Goal: Find specific page/section

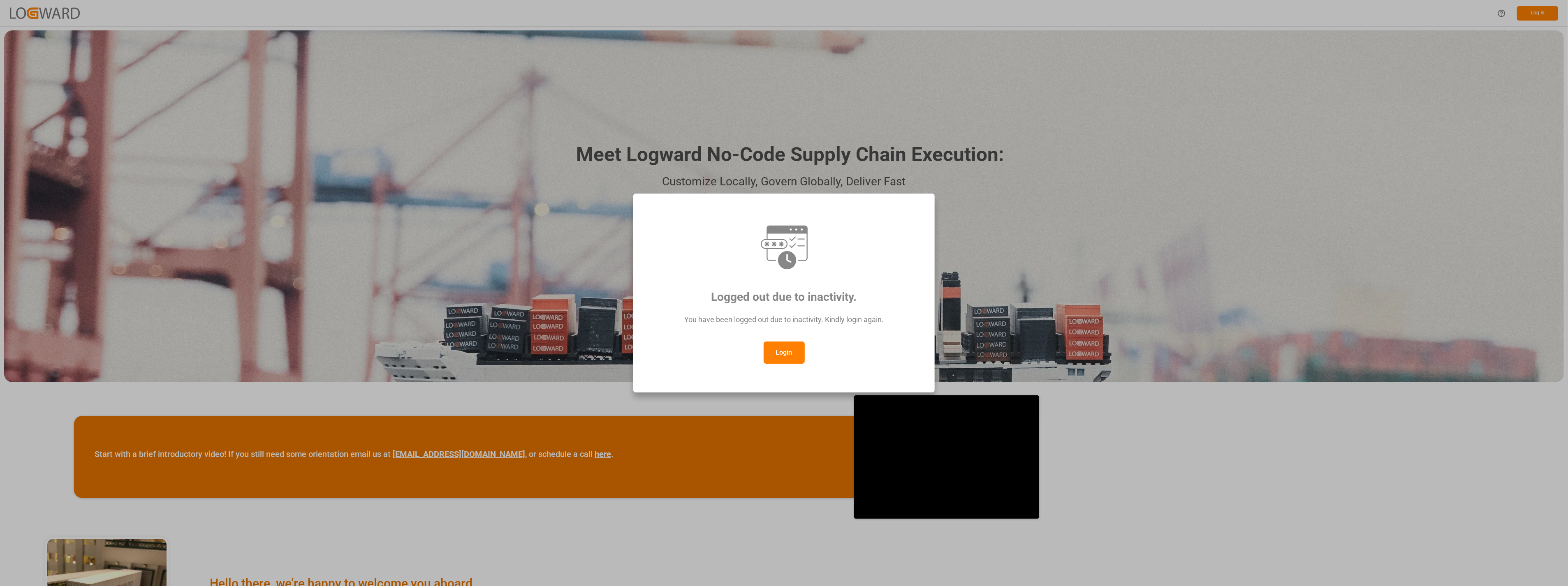
click at [782, 362] on button "Login" at bounding box center [785, 352] width 41 height 22
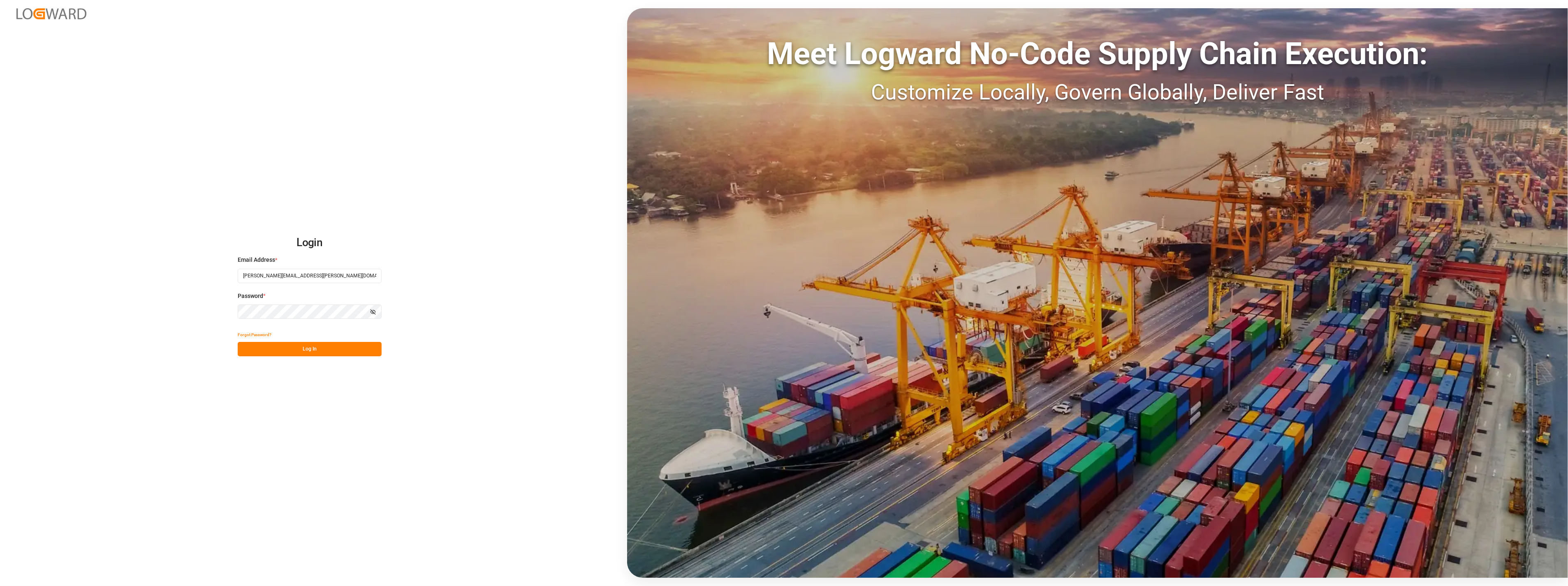
click at [301, 354] on button "Log In" at bounding box center [309, 349] width 144 height 15
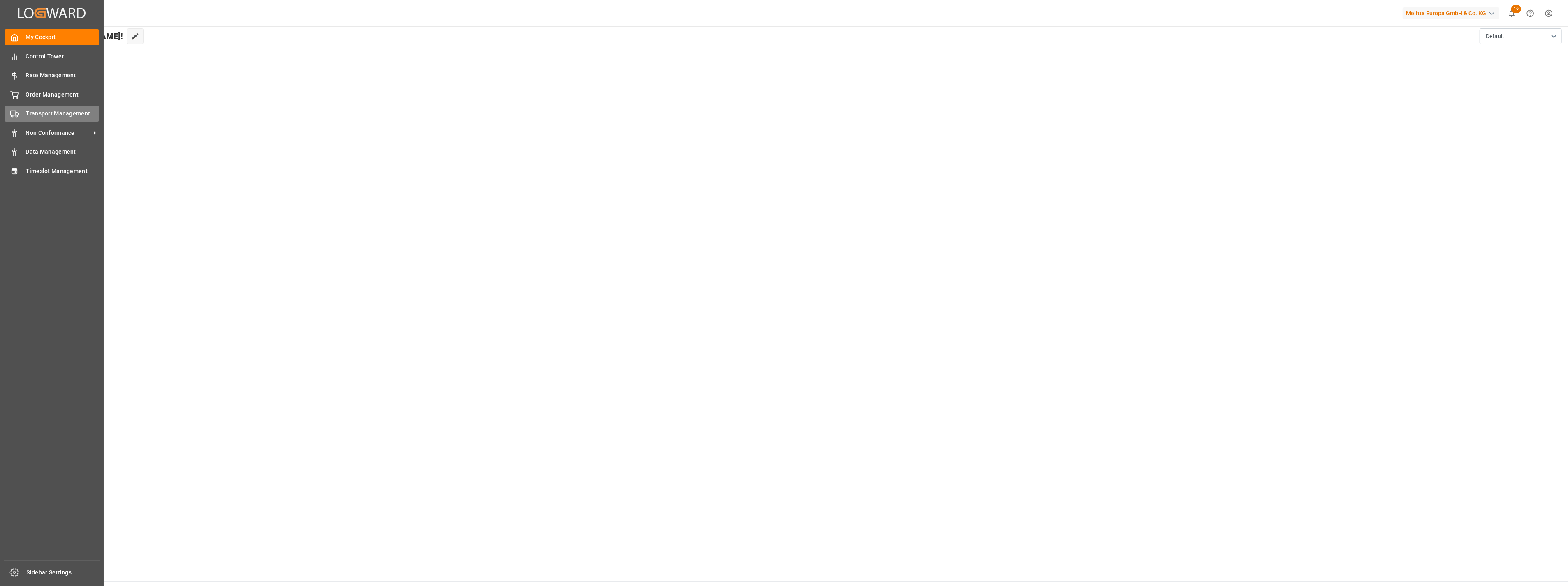
click at [59, 116] on span "Transport Management" at bounding box center [63, 114] width 74 height 9
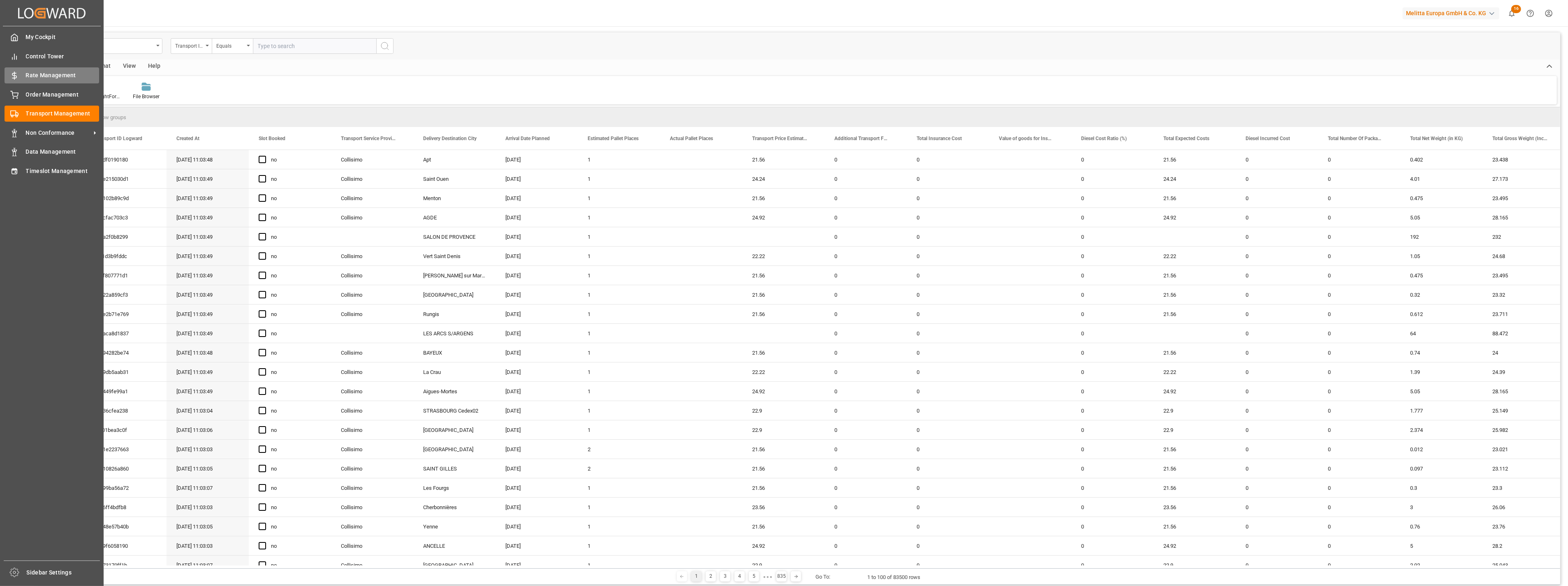
click at [18, 77] on div "Rate Management Rate Management" at bounding box center [51, 75] width 94 height 16
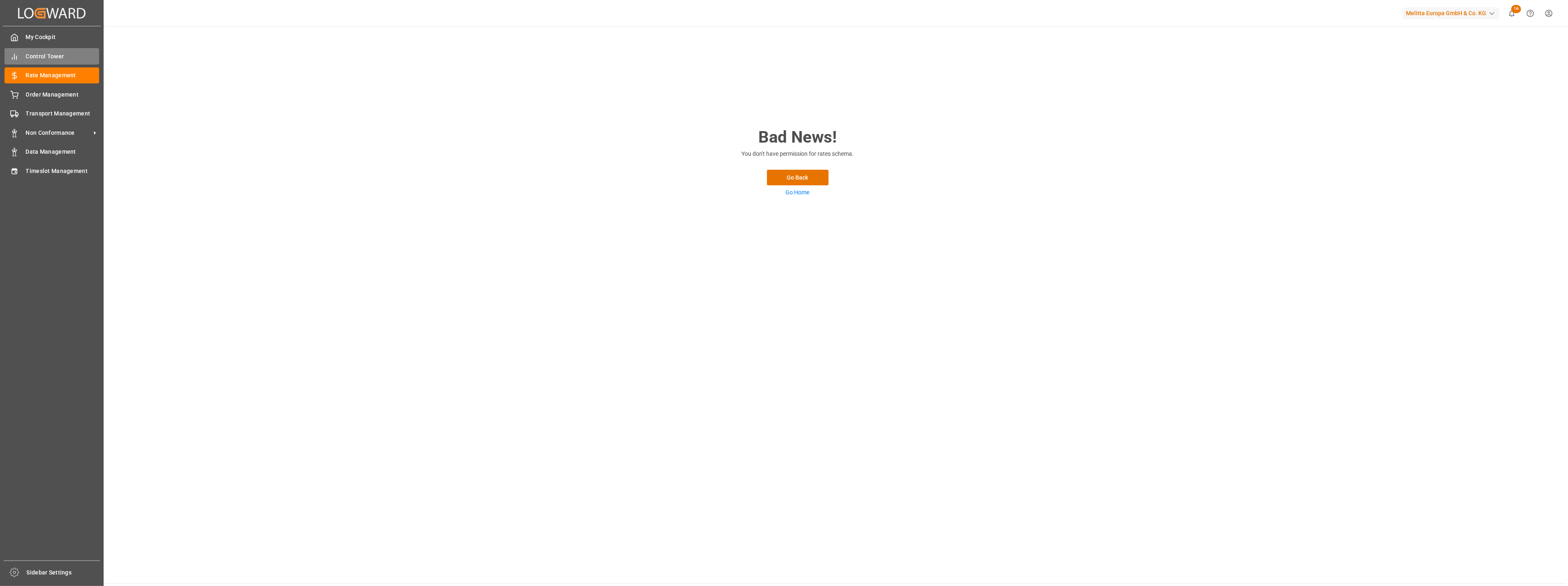
click at [64, 54] on span "Control Tower" at bounding box center [63, 57] width 74 height 9
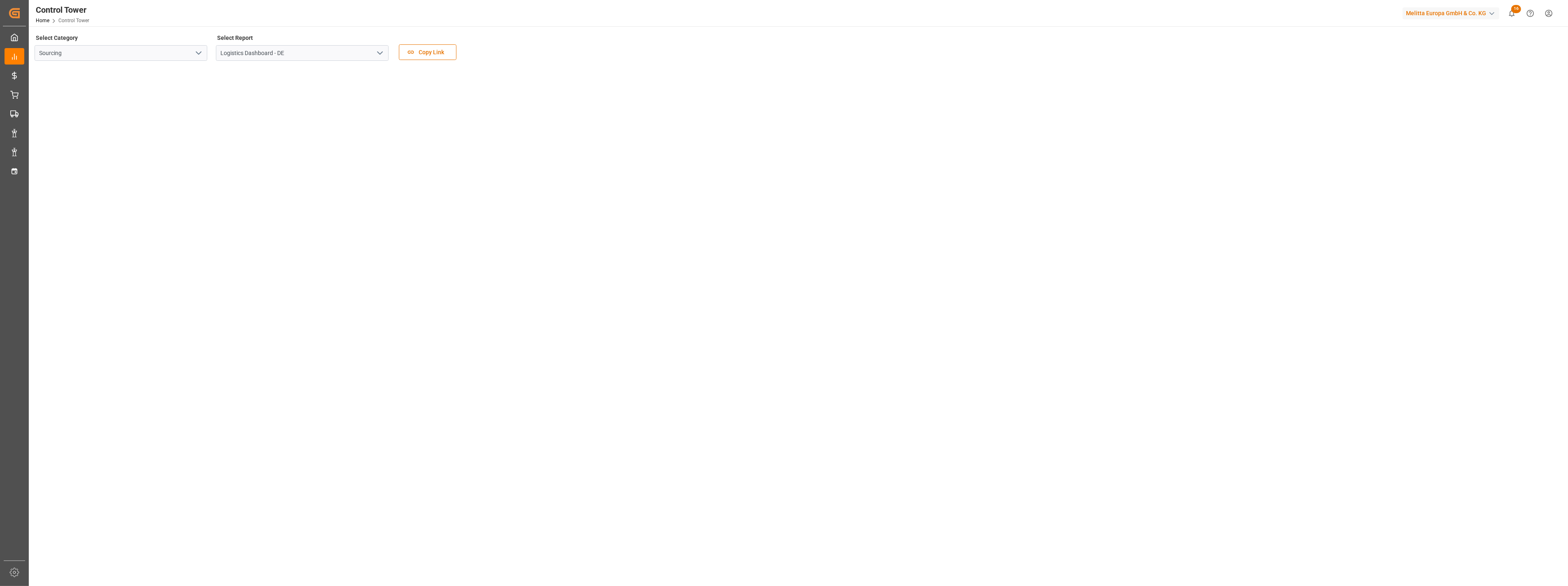
click at [790, 314] on tableau-viz at bounding box center [797, 386] width 1524 height 638
click at [686, 281] on tableau-viz at bounding box center [797, 386] width 1524 height 638
drag, startPoint x: 1511, startPoint y: 1, endPoint x: 1234, endPoint y: 40, distance: 279.7
click at [1166, 44] on div "Select Category Sourcing Select Report Logistics Dashboard - DE Copy Link" at bounding box center [797, 49] width 1526 height 35
click at [787, 312] on tableau-viz at bounding box center [797, 386] width 1524 height 638
